Goal: Information Seeking & Learning: Check status

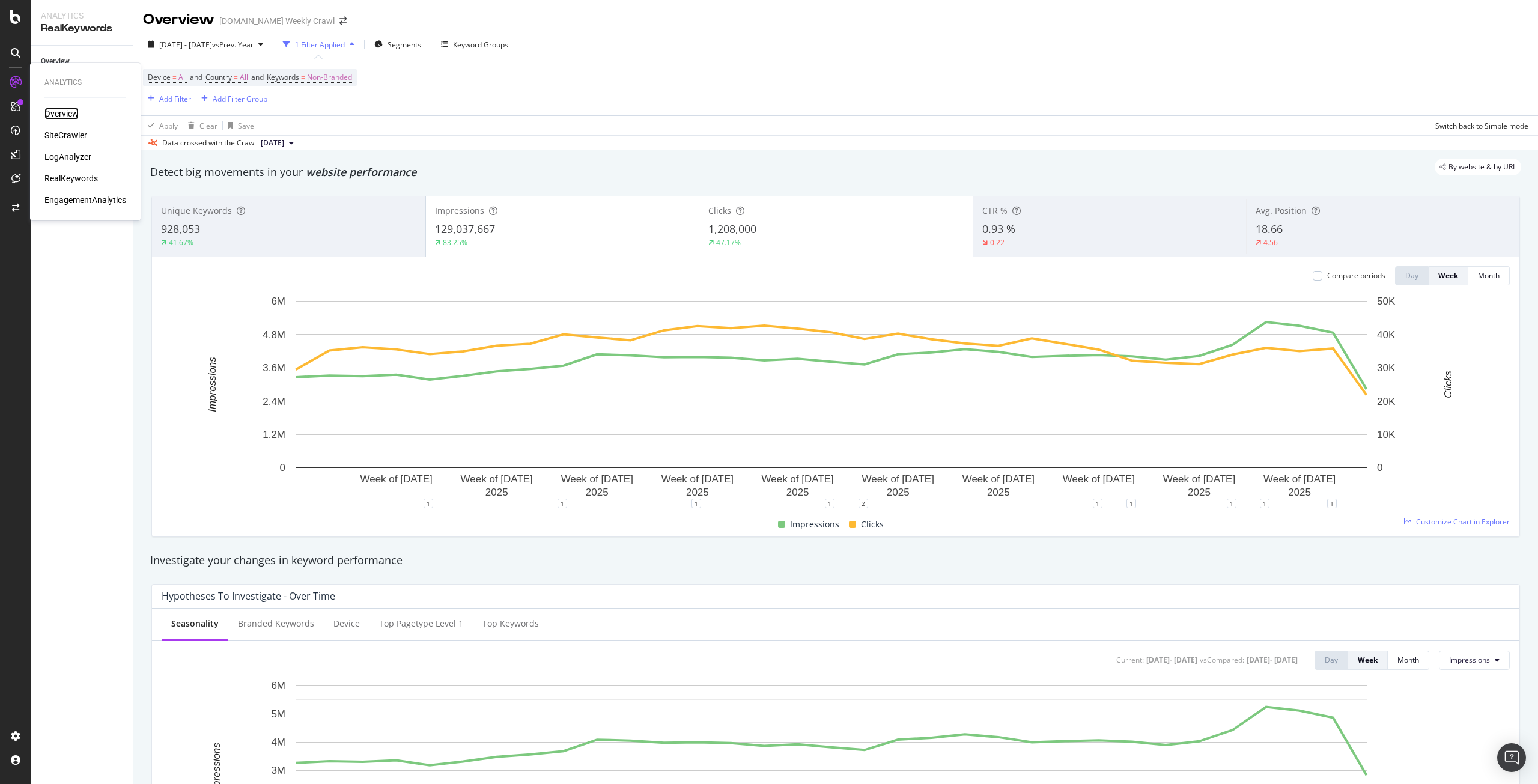
click at [59, 109] on div "Overview" at bounding box center [62, 113] width 34 height 12
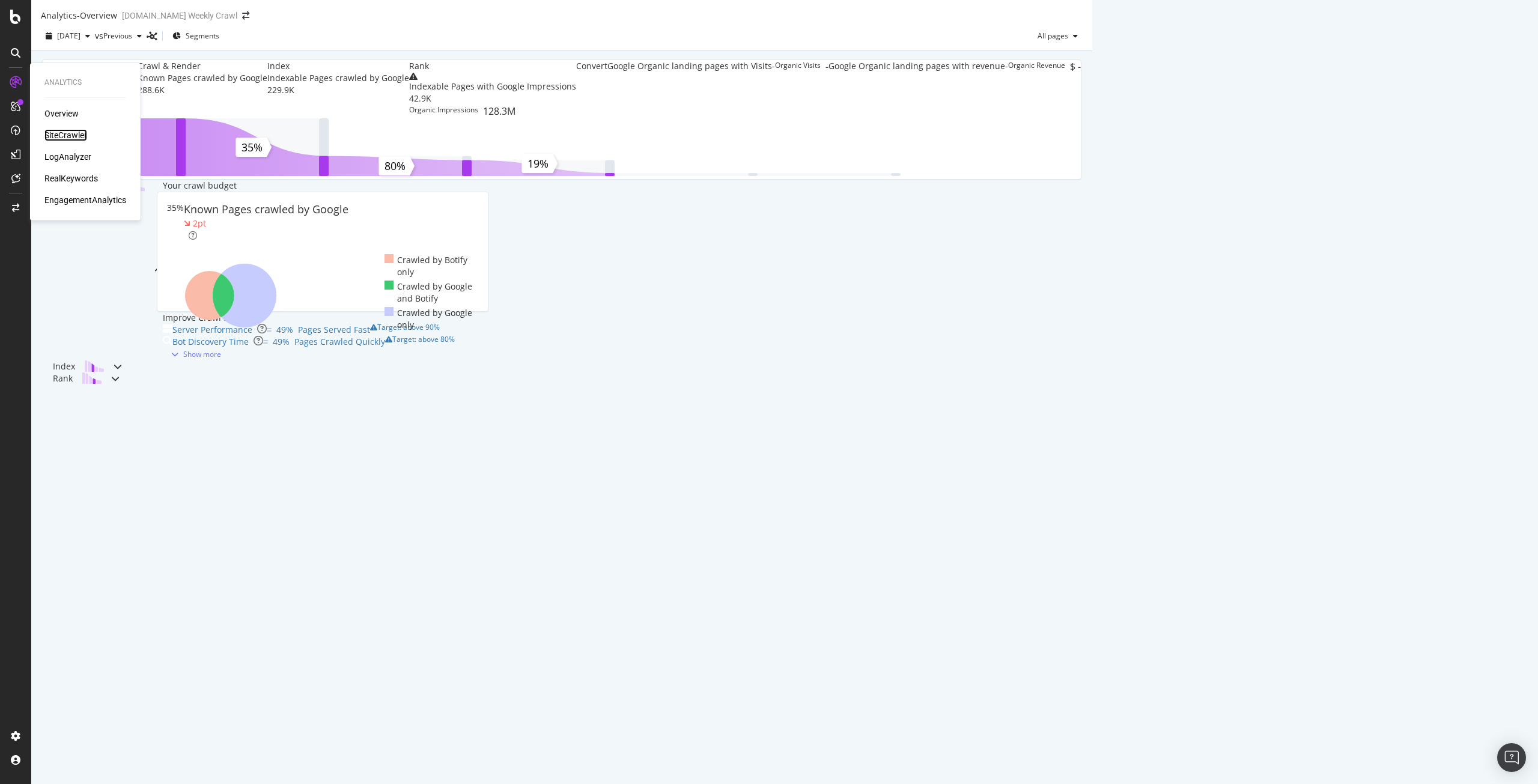
click at [68, 132] on div "SiteCrawler" at bounding box center [66, 134] width 43 height 12
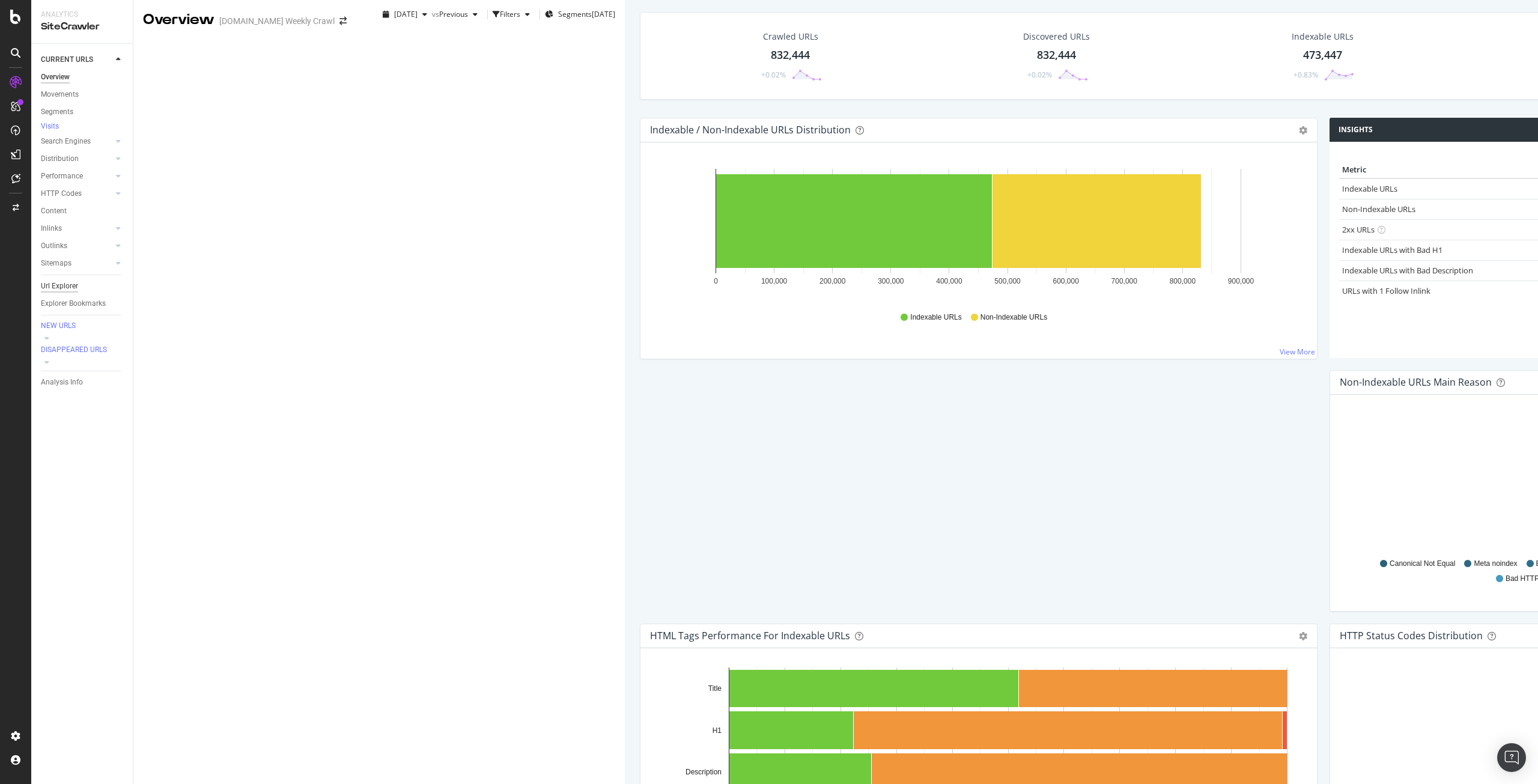
click at [71, 289] on div "Url Explorer" at bounding box center [59, 285] width 37 height 12
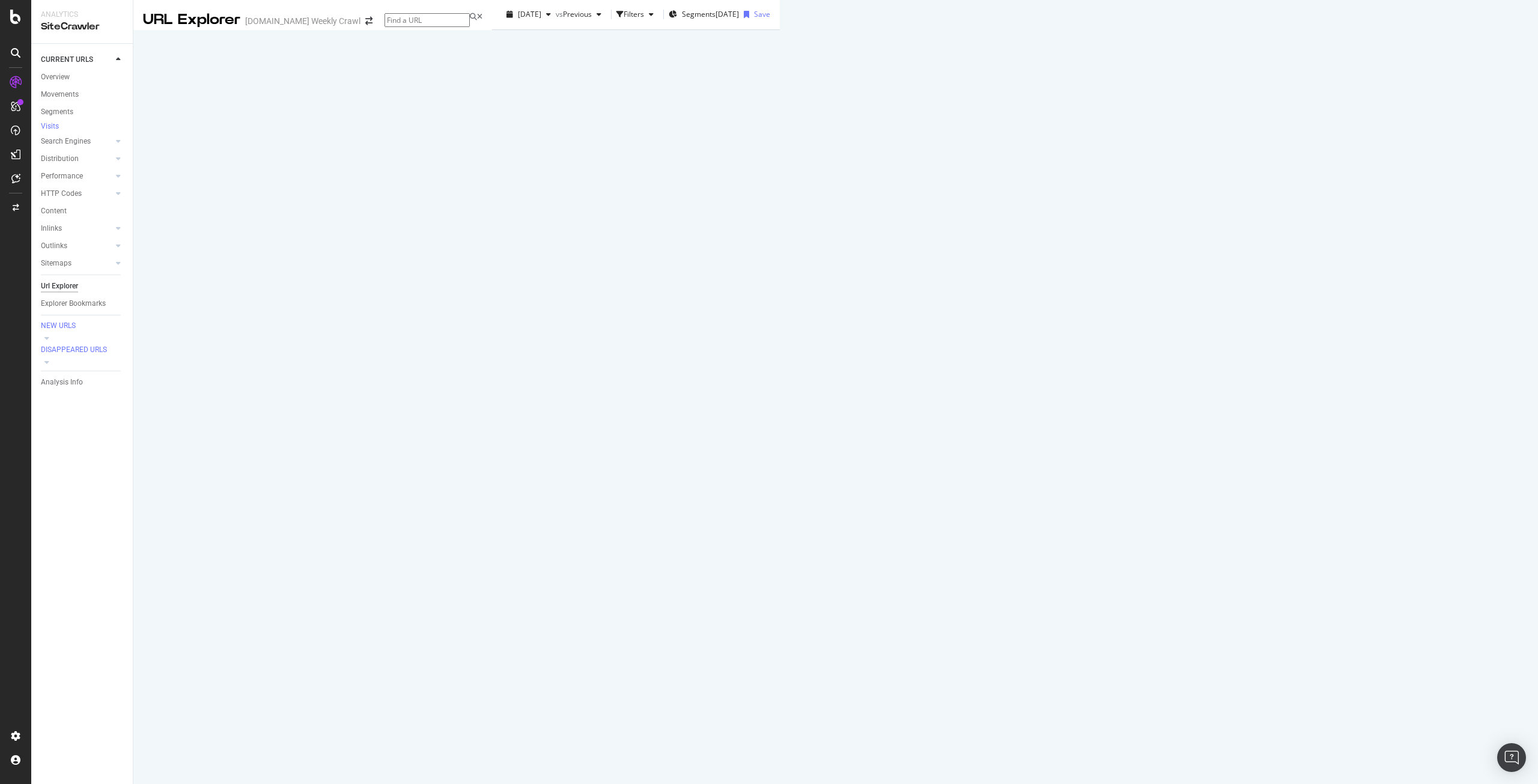
click at [997, 223] on div "Manage Columns" at bounding box center [967, 217] width 59 height 10
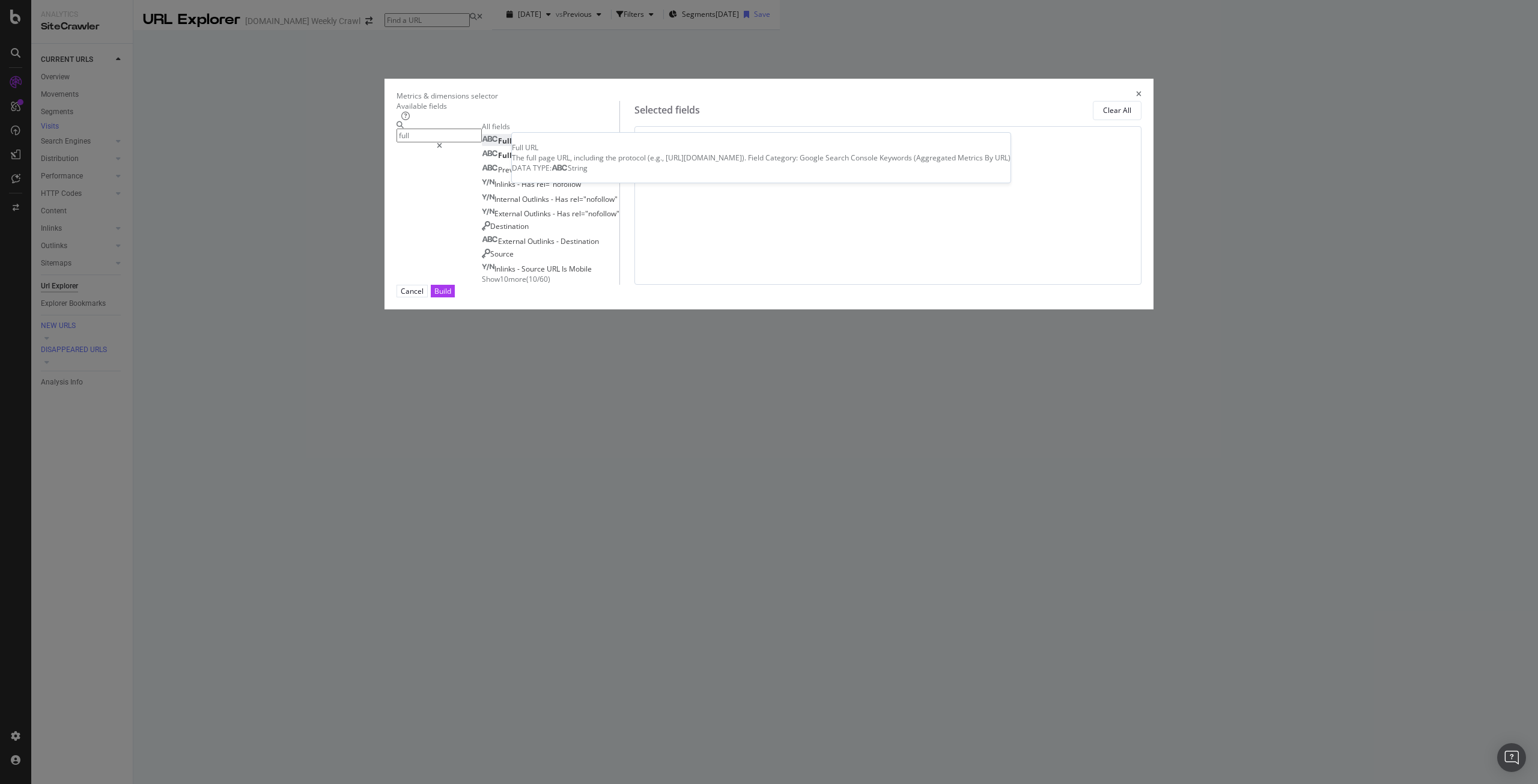
type input "full"
click at [527, 146] on span "URL" at bounding box center [520, 140] width 13 height 10
click at [455, 298] on button "Build" at bounding box center [442, 290] width 24 height 12
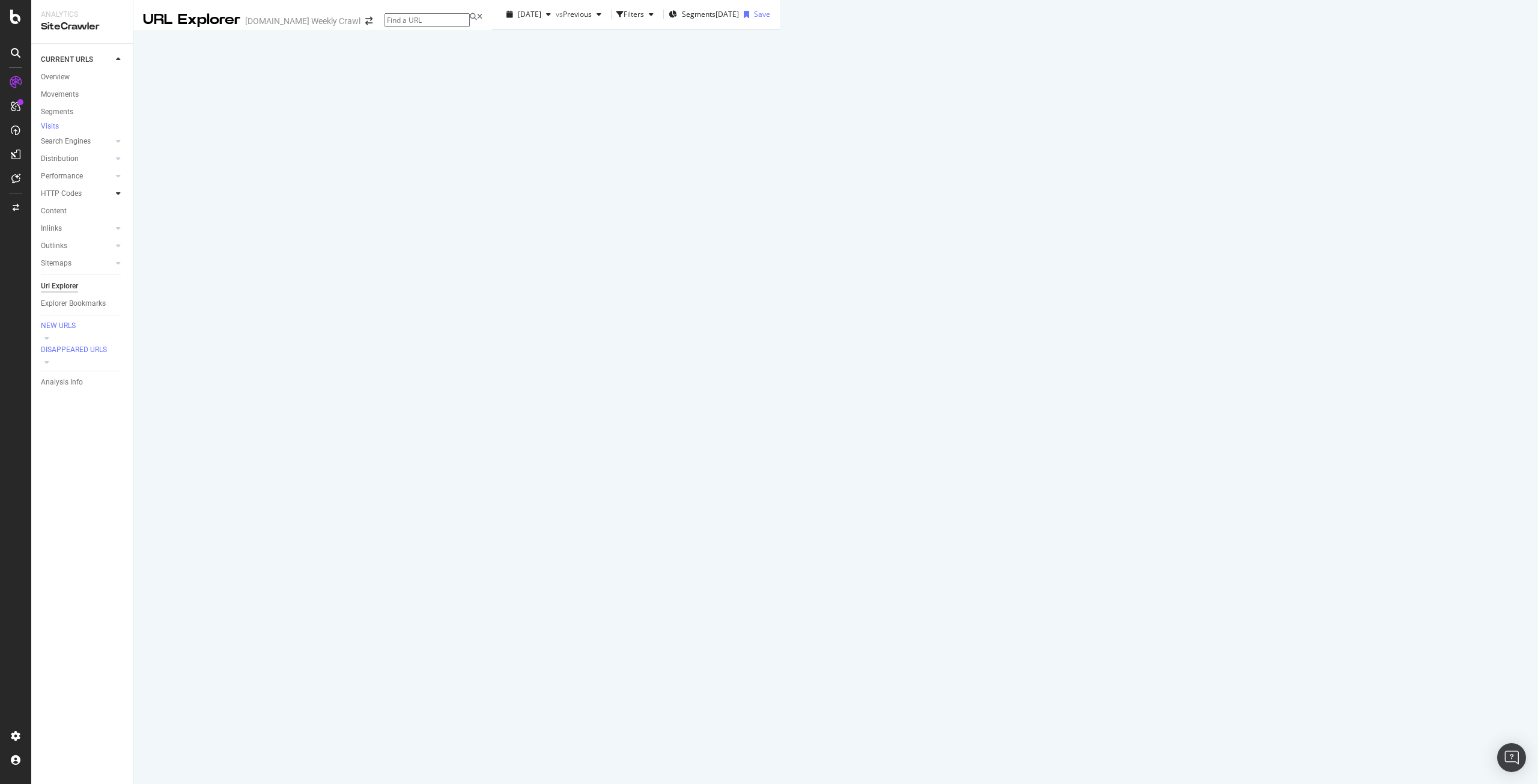
click at [114, 199] on div at bounding box center [118, 193] width 12 height 12
click at [1074, 256] on div "Create alert Manage Columns Export as CSV" at bounding box center [970, 217] width 210 height 86
click at [997, 223] on div "Manage Columns" at bounding box center [967, 217] width 59 height 10
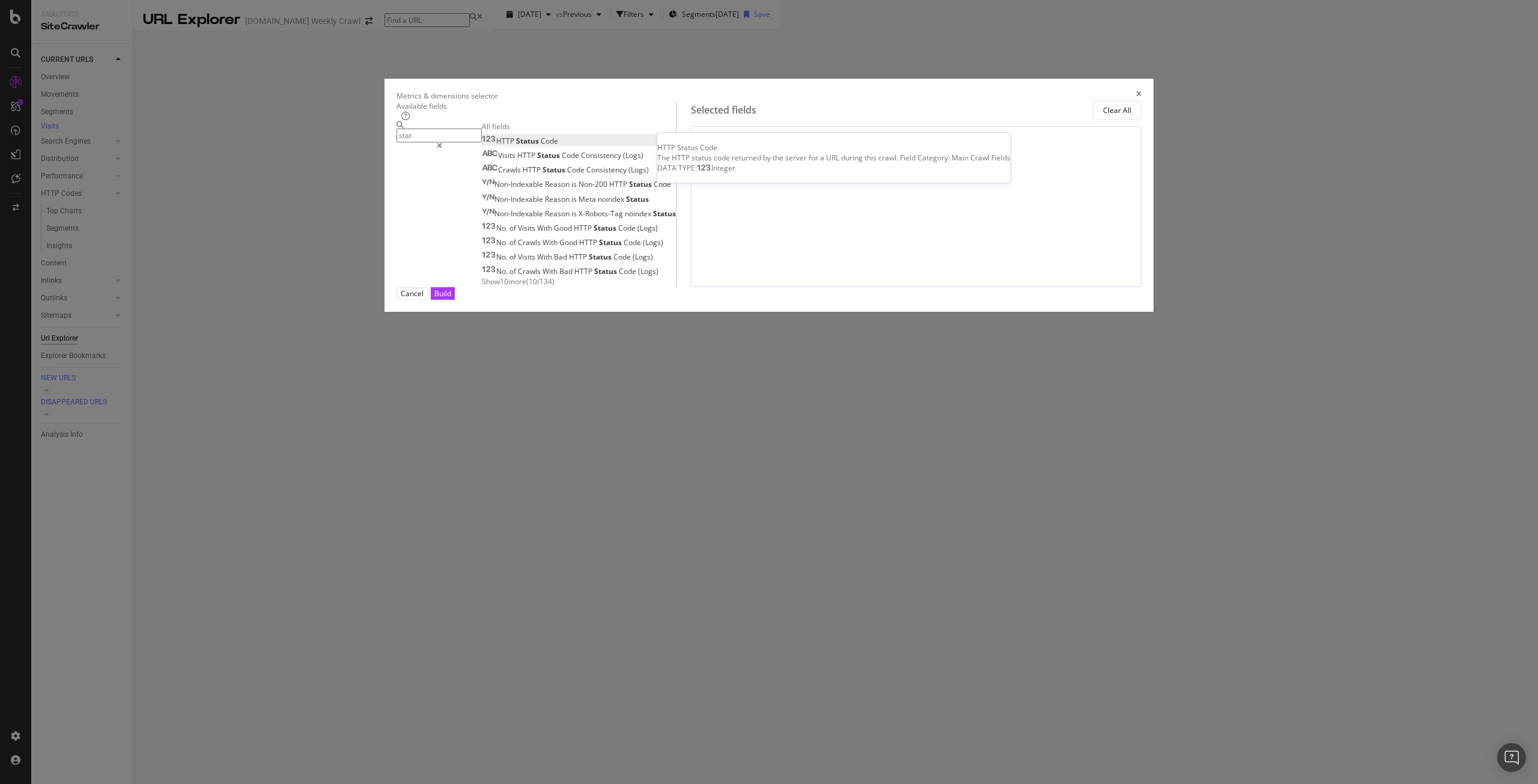
type input "stat"
click at [541, 146] on span "Status" at bounding box center [529, 140] width 25 height 10
click at [812, 163] on span "On Current Crawl" at bounding box center [818, 157] width 58 height 10
click at [963, 175] on div "Full URL On Current Crawl HTTP Status Code On Current Crawl You can use this fi…" at bounding box center [916, 155] width 430 height 39
click at [451, 299] on div "Build" at bounding box center [443, 293] width 17 height 10
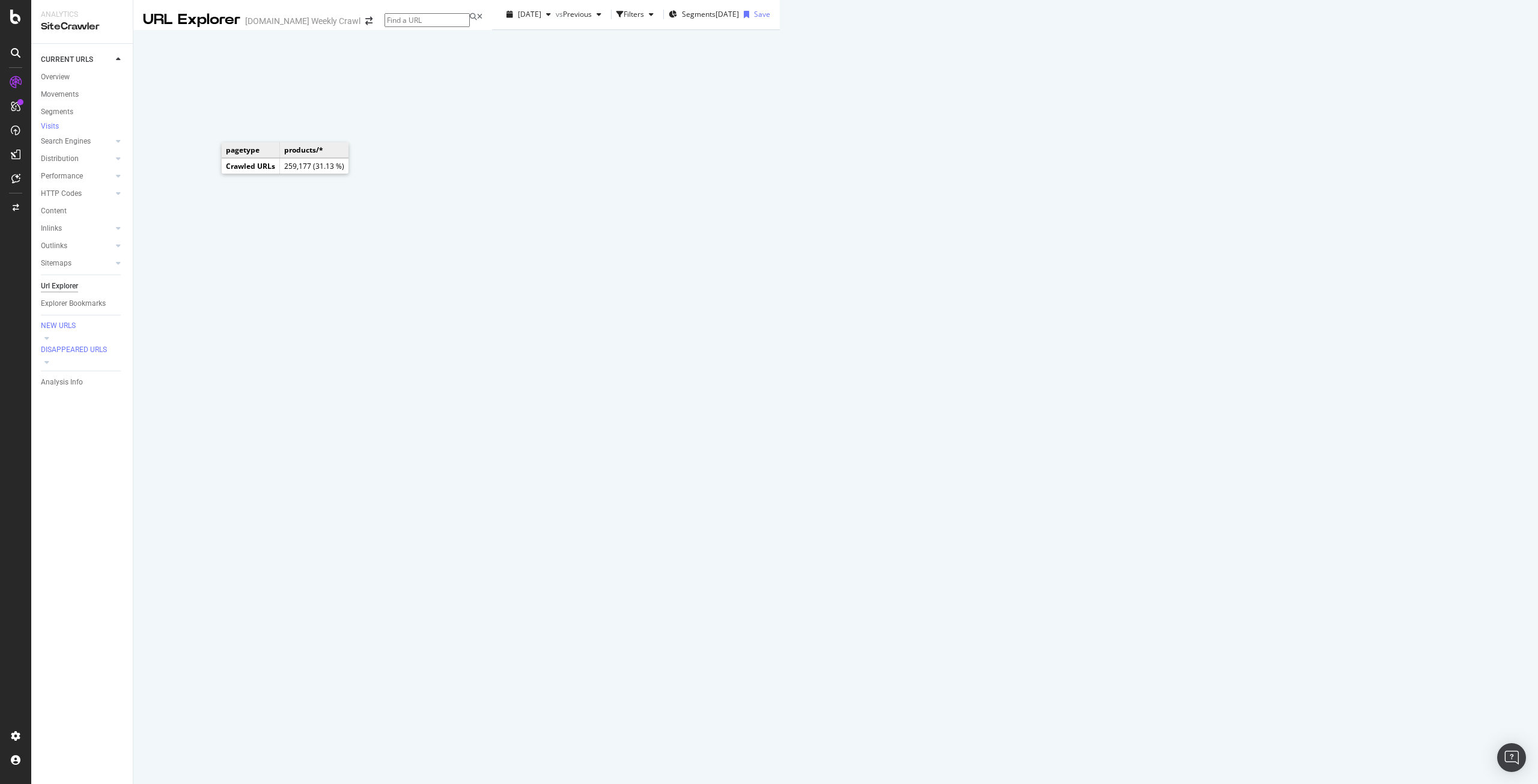
click at [833, 93] on text "31.1%" at bounding box center [842, 88] width 20 height 9
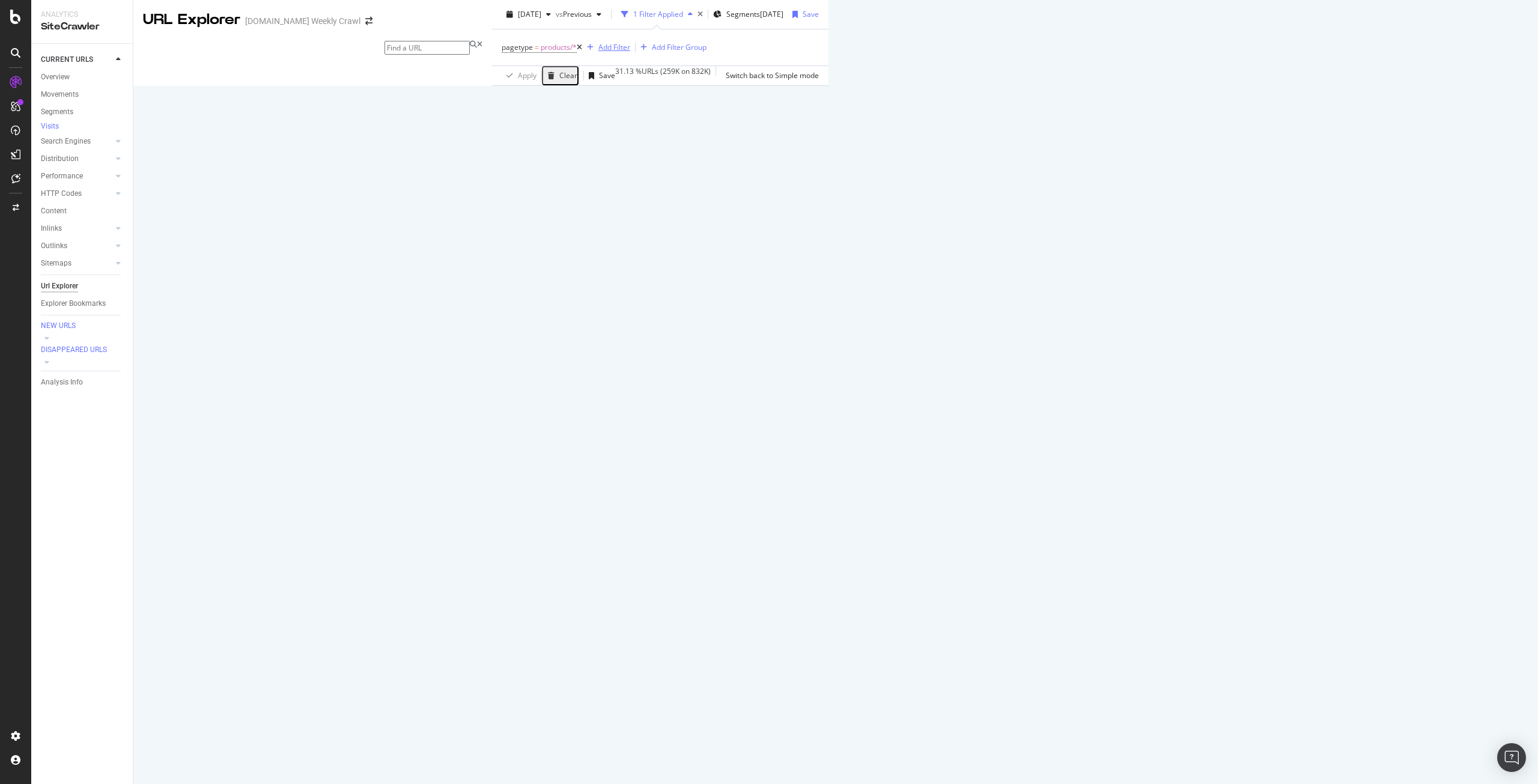
click at [598, 52] on div "Add Filter" at bounding box center [613, 47] width 31 height 10
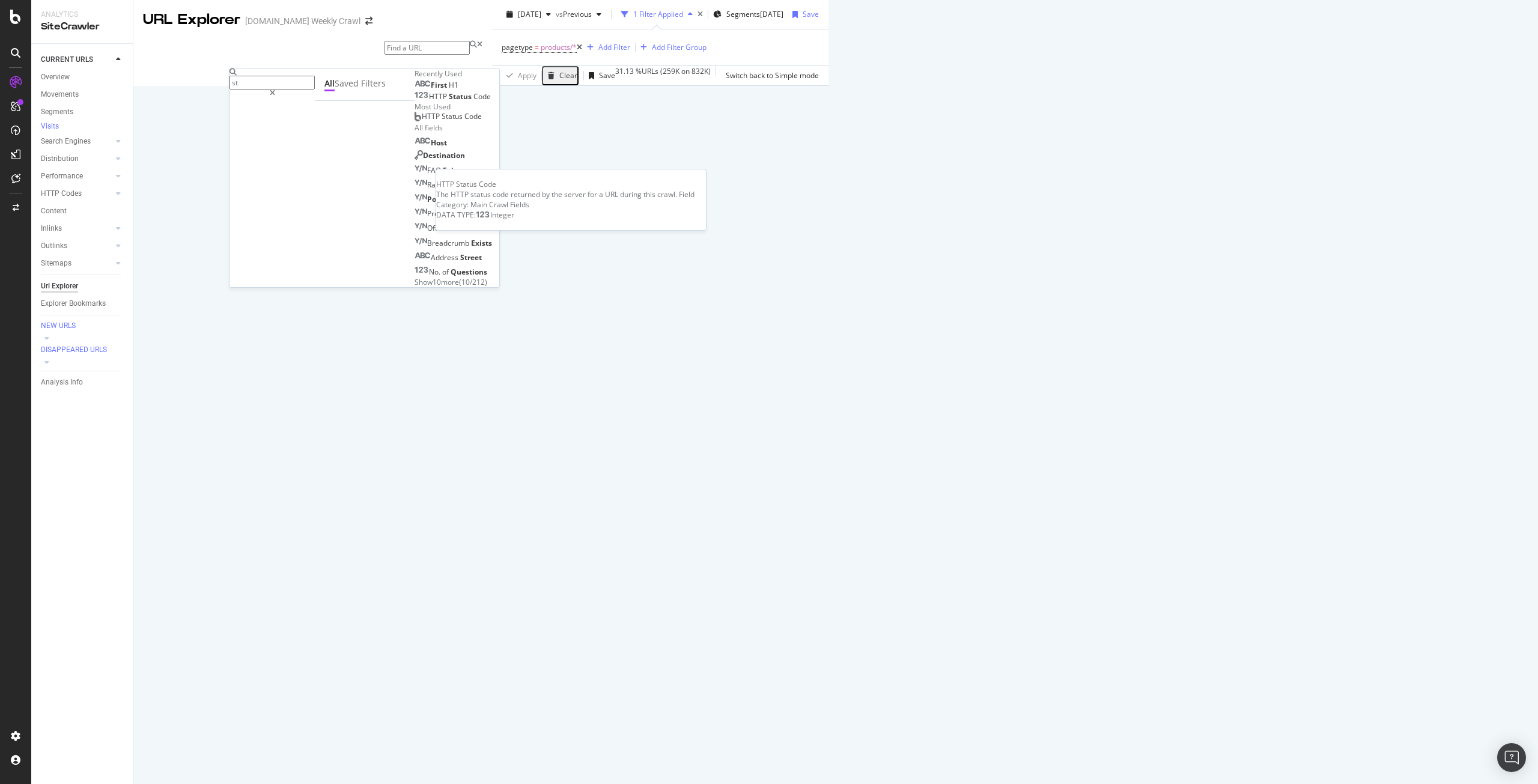
type input "st"
click at [414, 101] on div "HTTP Status Code" at bounding box center [452, 96] width 76 height 10
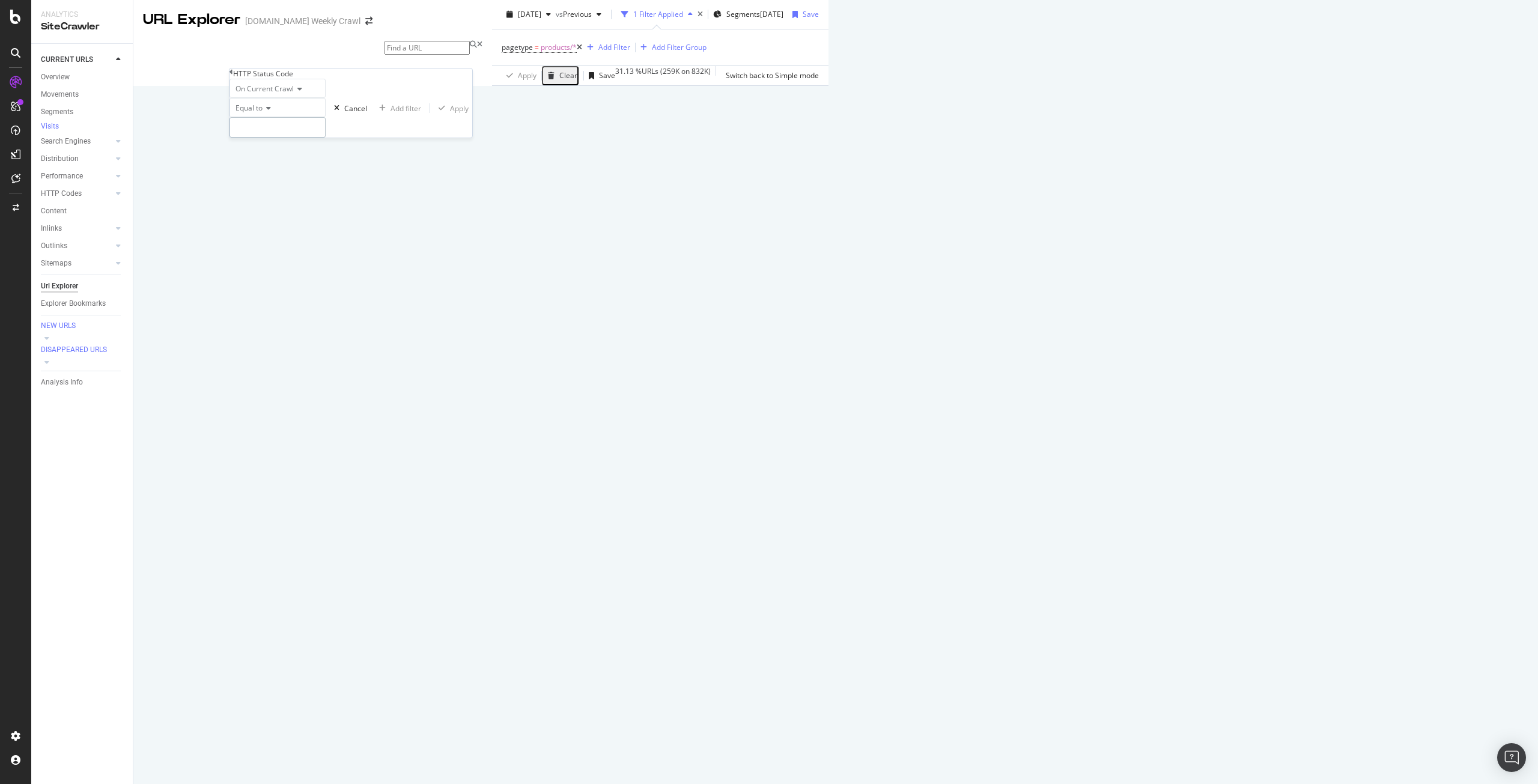
click at [303, 137] on input "number" at bounding box center [277, 127] width 96 height 20
click at [282, 225] on span "309" at bounding box center [262, 219] width 60 height 10
type input "309"
click at [450, 113] on div "Apply" at bounding box center [460, 108] width 19 height 10
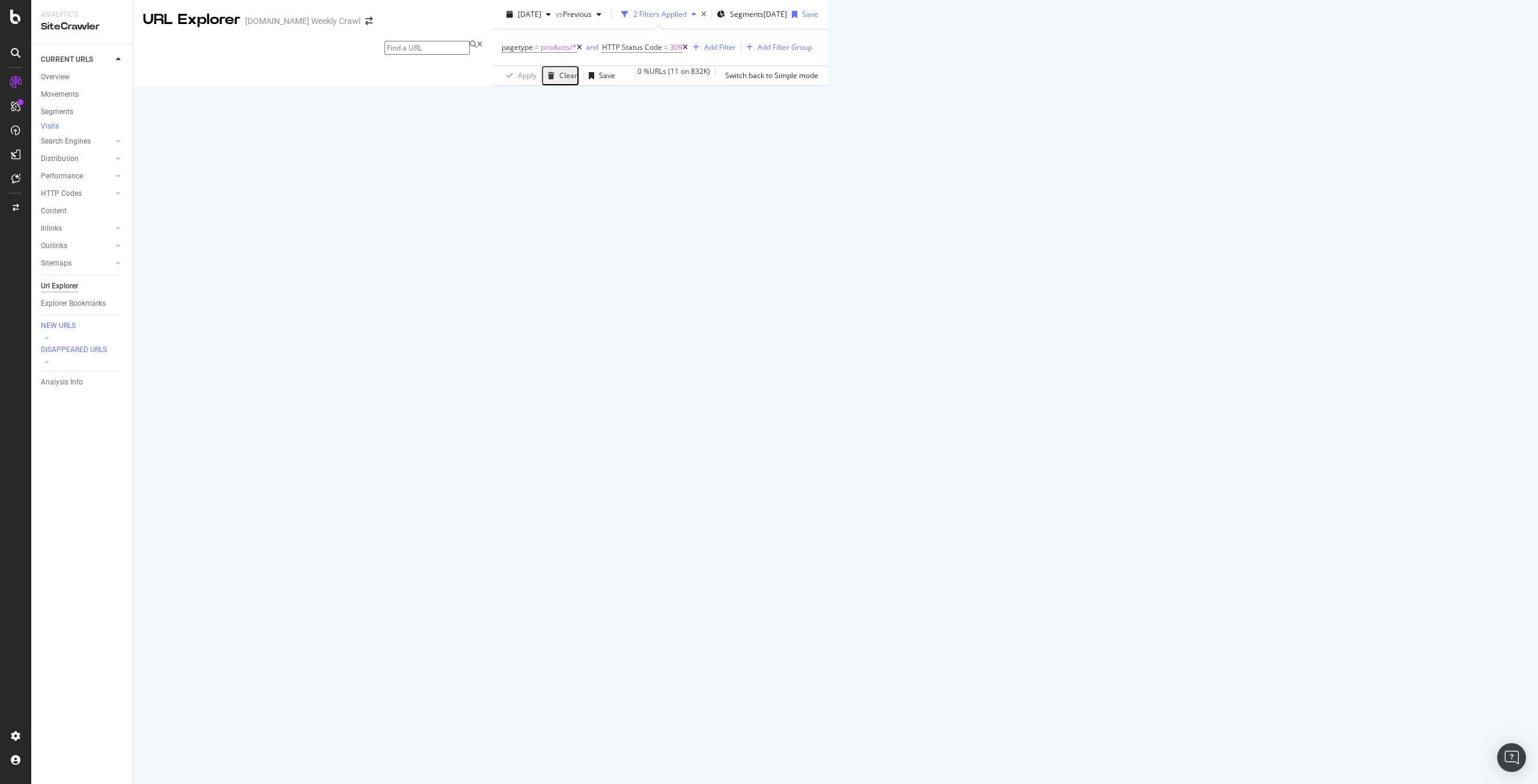
click at [861, 237] on div "11 URLs found -59.25% Create alert Manage Columns Export as CSV" at bounding box center [851, 201] width 18 height 71
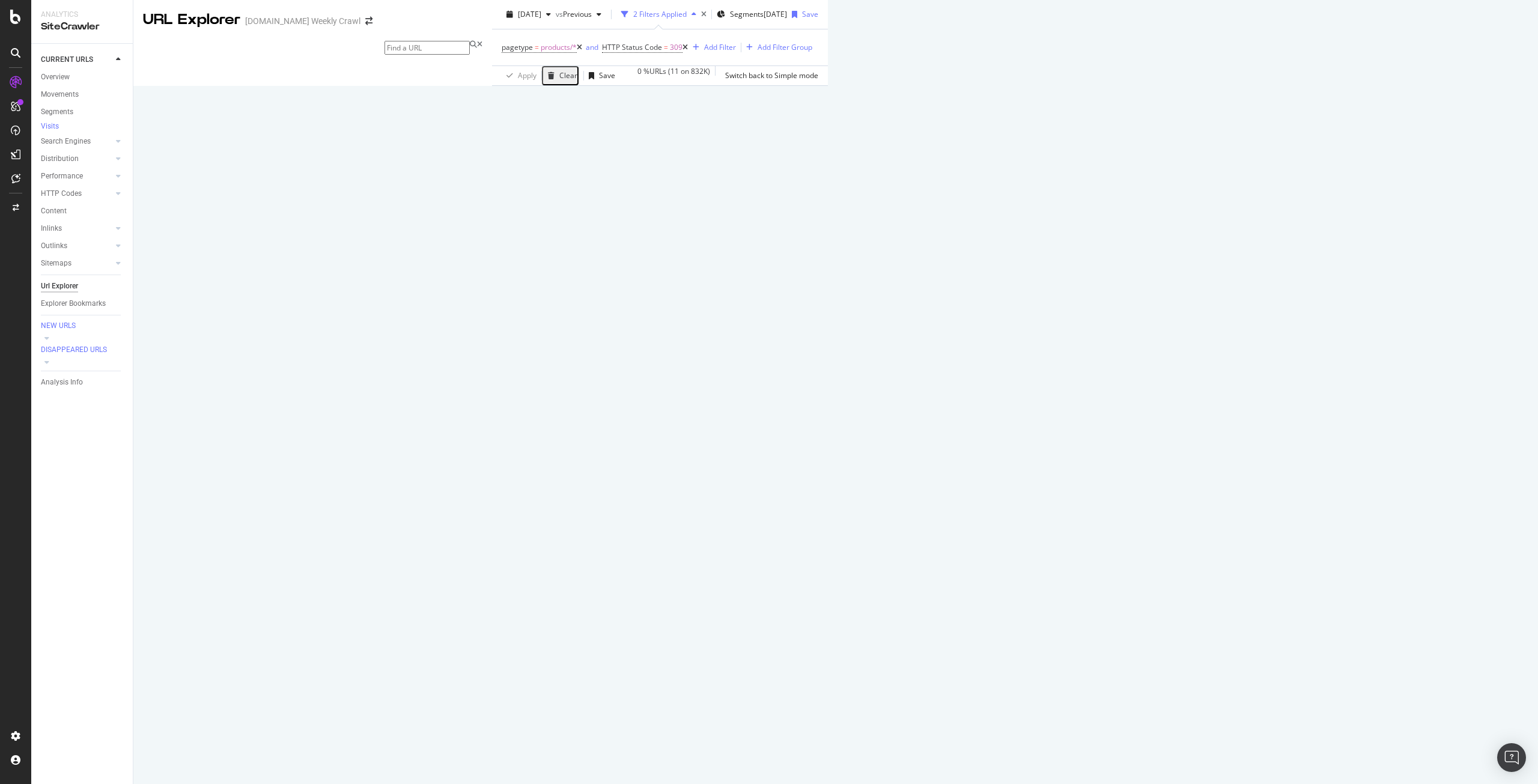
scroll to position [9, 0]
click at [541, 18] on div "button" at bounding box center [548, 14] width 14 height 8
click at [218, 100] on div "[DATE]" at bounding box center [192, 104] width 64 height 10
